Goal: Task Accomplishment & Management: Manage account settings

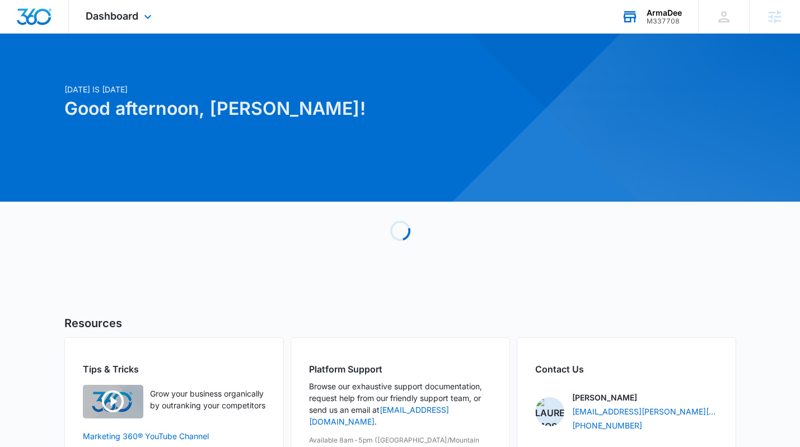
drag, startPoint x: 657, startPoint y: 13, endPoint x: 659, endPoint y: 29, distance: 16.3
click at [657, 13] on div "ArmaDee" at bounding box center [664, 12] width 35 height 9
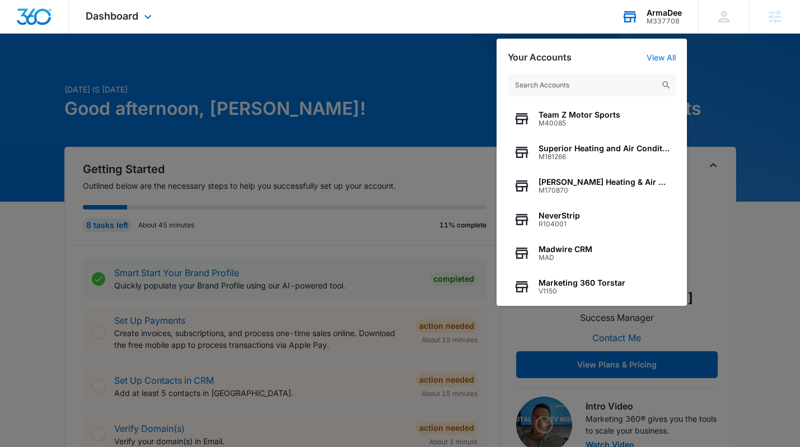
click at [598, 89] on input "text" at bounding box center [592, 85] width 168 height 22
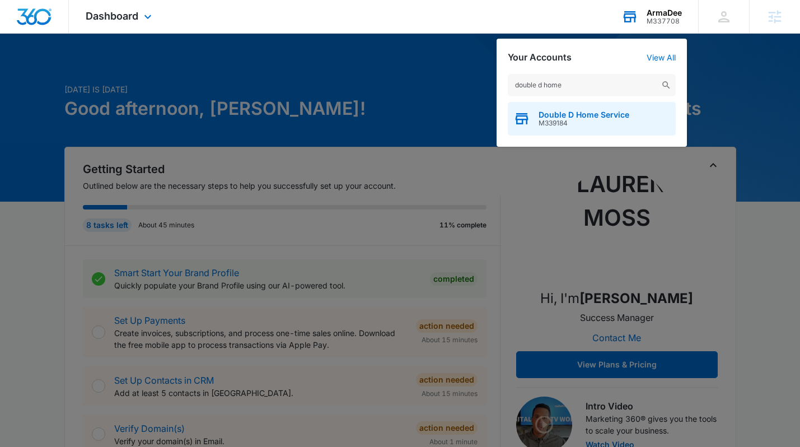
type input "double d home"
click at [561, 114] on span "Double D Home Service" at bounding box center [584, 114] width 91 height 9
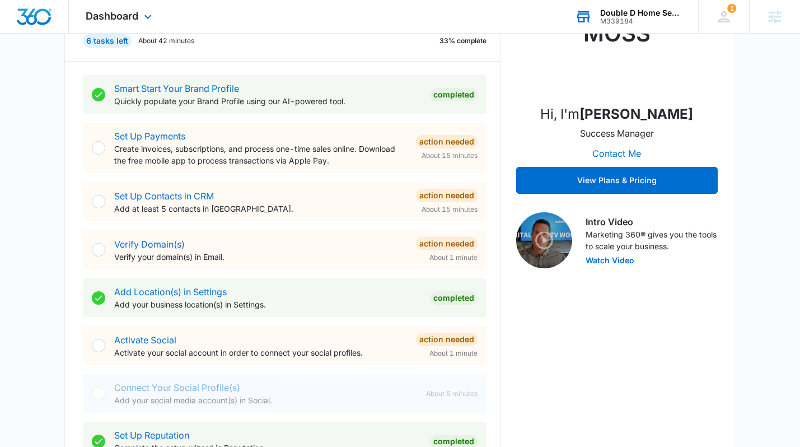
scroll to position [187, 0]
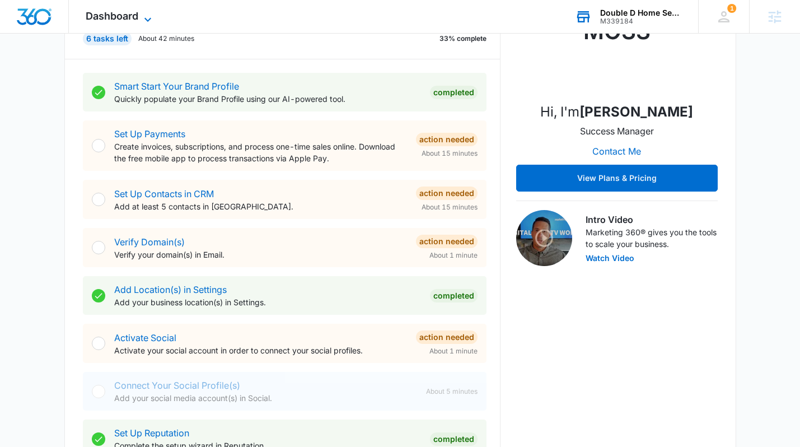
click at [142, 21] on icon at bounding box center [147, 19] width 13 height 13
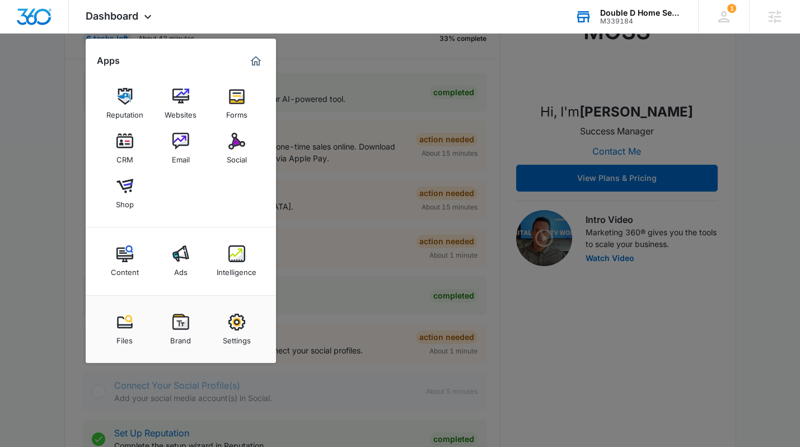
click at [186, 163] on div "Email" at bounding box center [181, 157] width 18 height 15
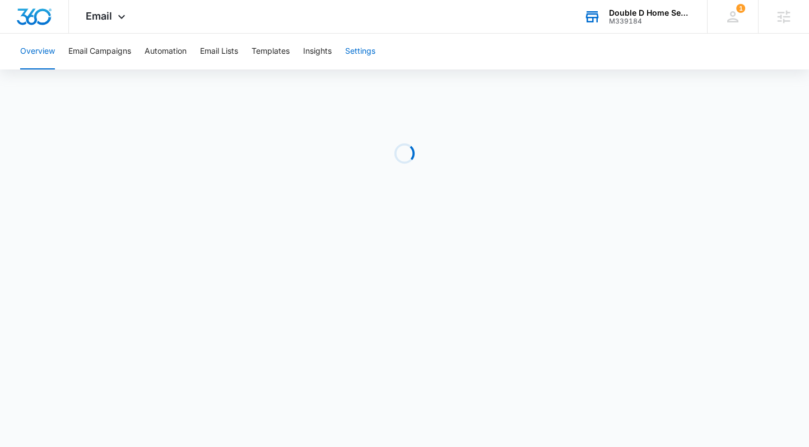
click at [371, 50] on button "Settings" at bounding box center [360, 52] width 30 height 36
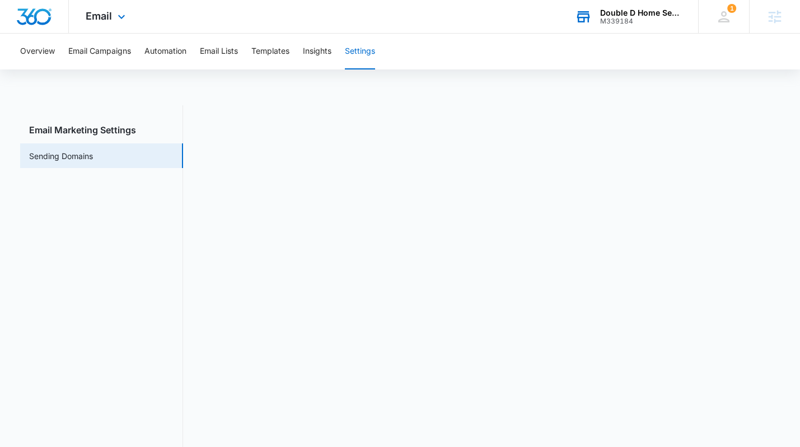
click at [20, 15] on img "Dashboard" at bounding box center [34, 16] width 36 height 17
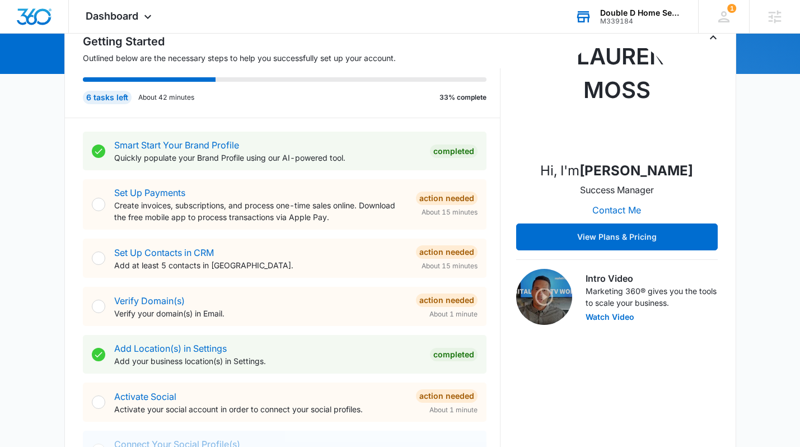
scroll to position [103, 0]
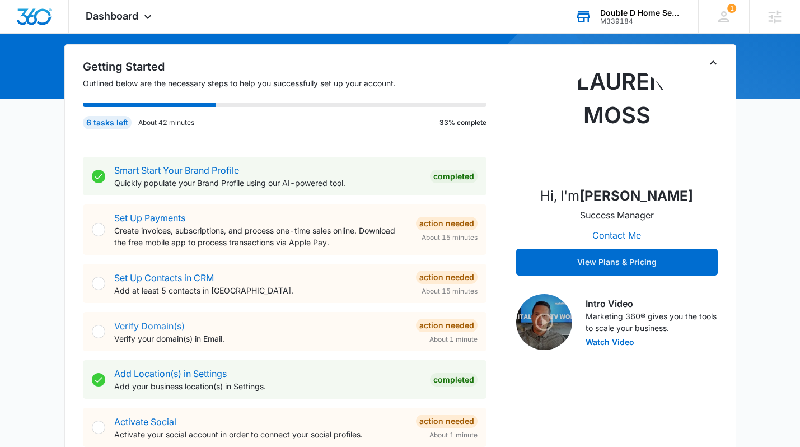
click at [169, 325] on link "Verify Domain(s)" at bounding box center [149, 325] width 71 height 11
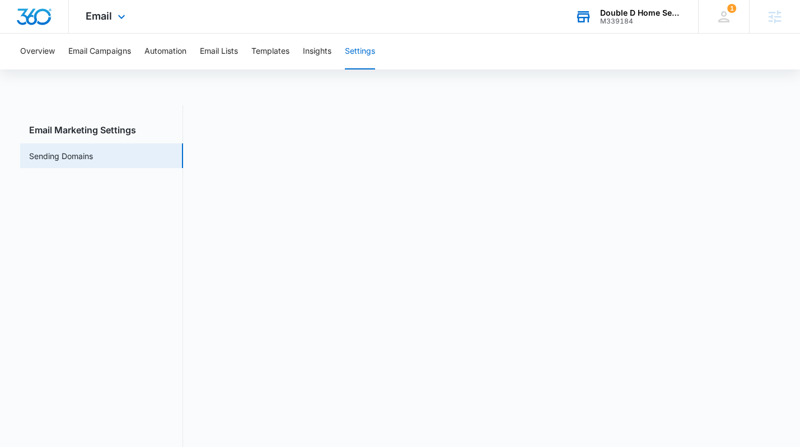
click at [38, 16] on img "Dashboard" at bounding box center [34, 16] width 36 height 17
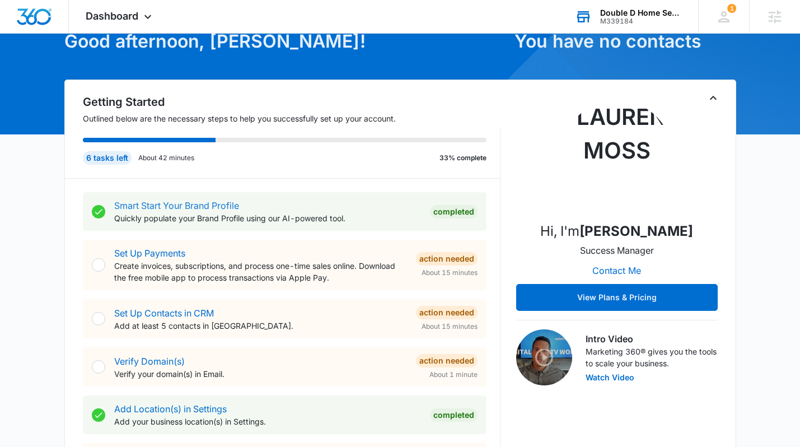
scroll to position [111, 0]
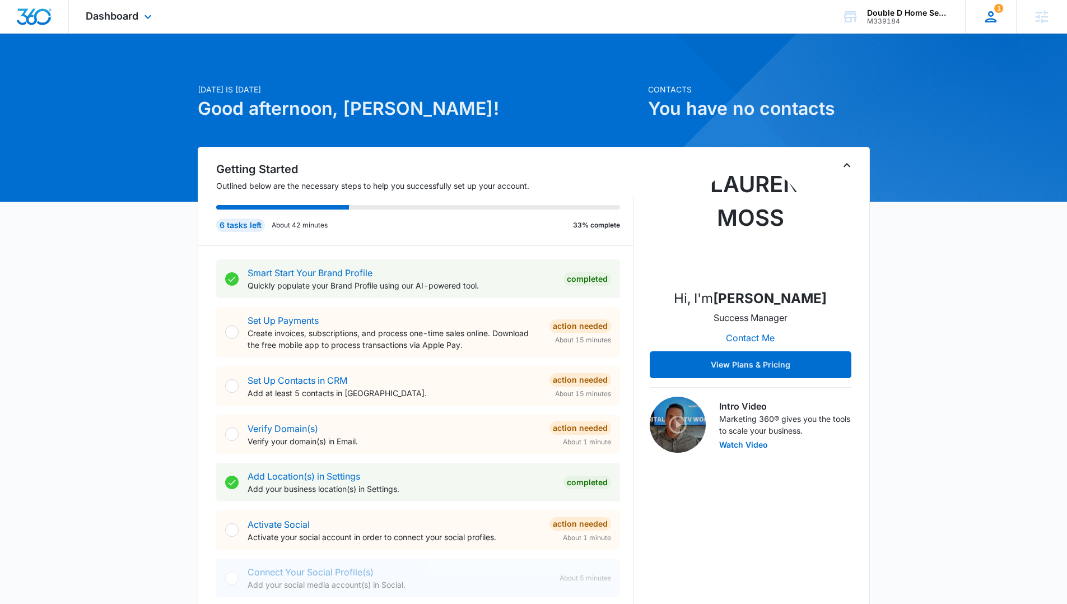
click at [808, 18] on icon at bounding box center [990, 16] width 17 height 17
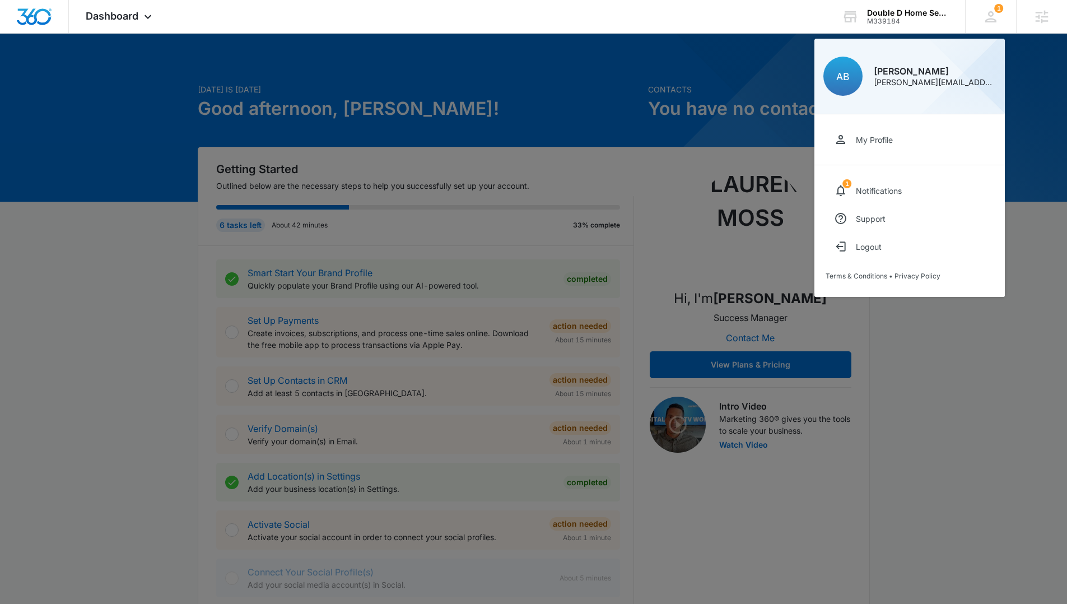
click at [603, 100] on div at bounding box center [533, 302] width 1067 height 604
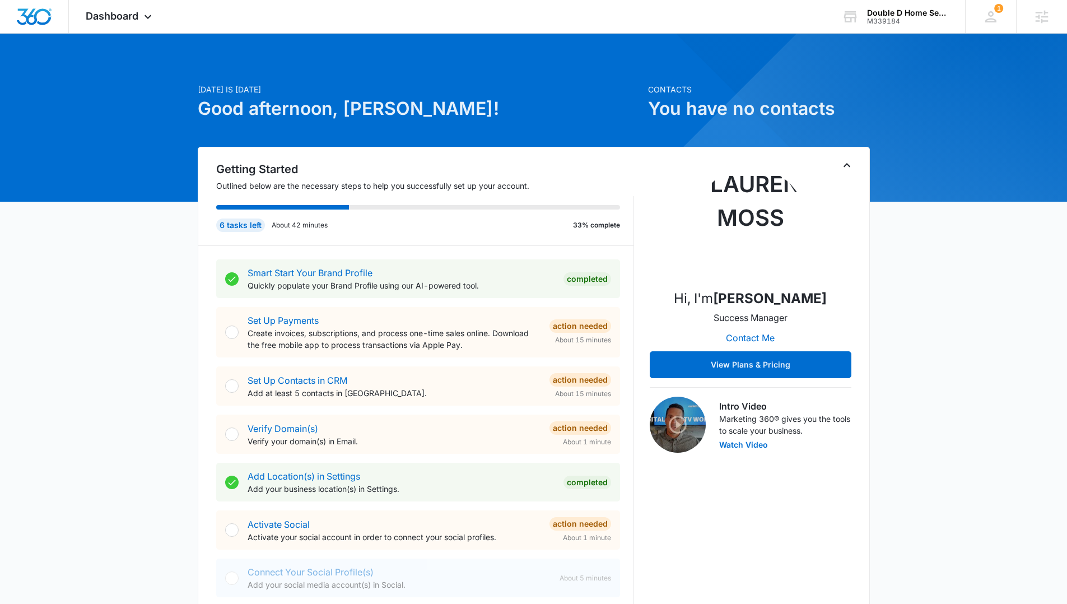
click at [228, 434] on div at bounding box center [231, 433] width 13 height 13
click at [39, 18] on img "Dashboard" at bounding box center [34, 16] width 36 height 17
